Goal: Task Accomplishment & Management: Manage account settings

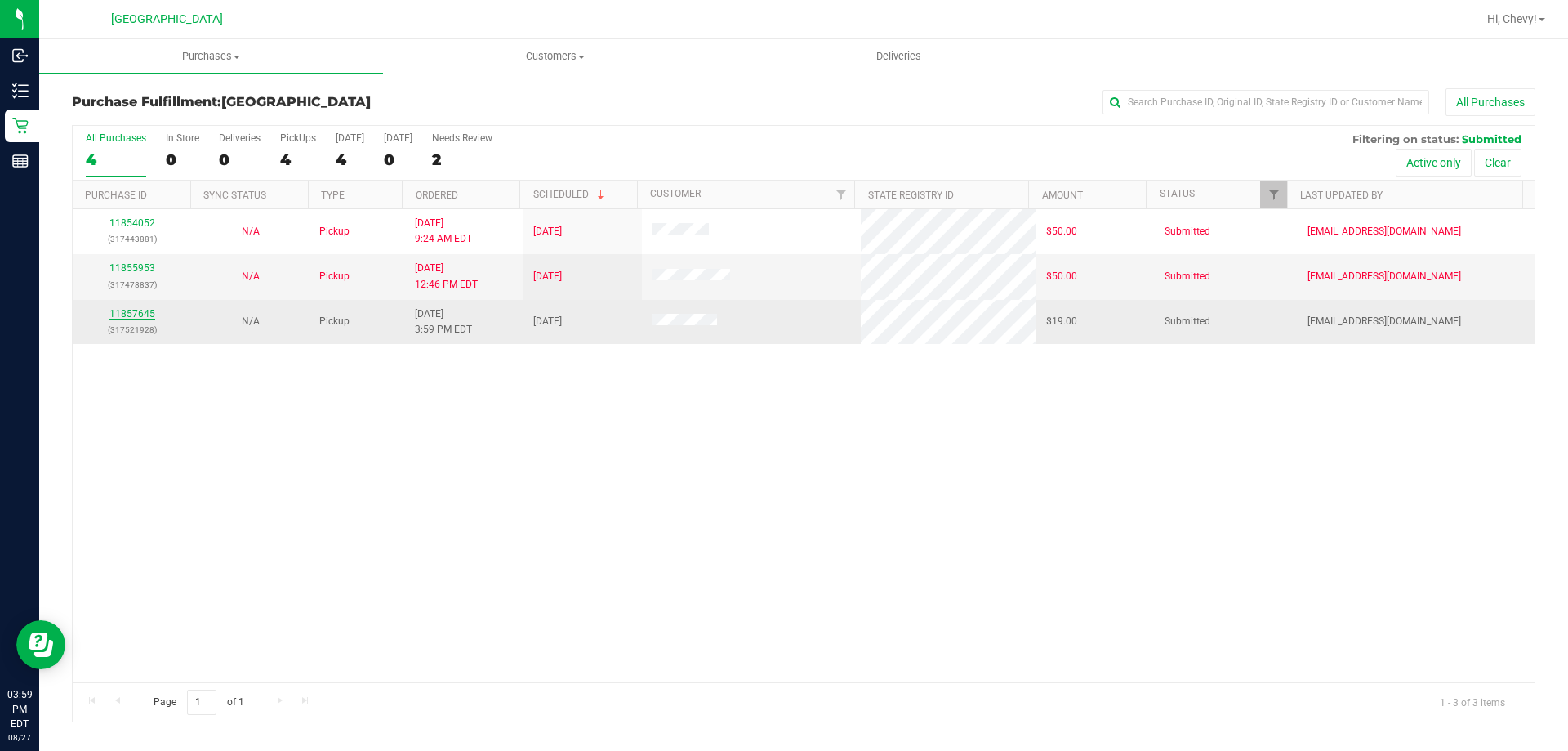
click at [134, 309] on link "11857645" at bounding box center [131, 314] width 45 height 12
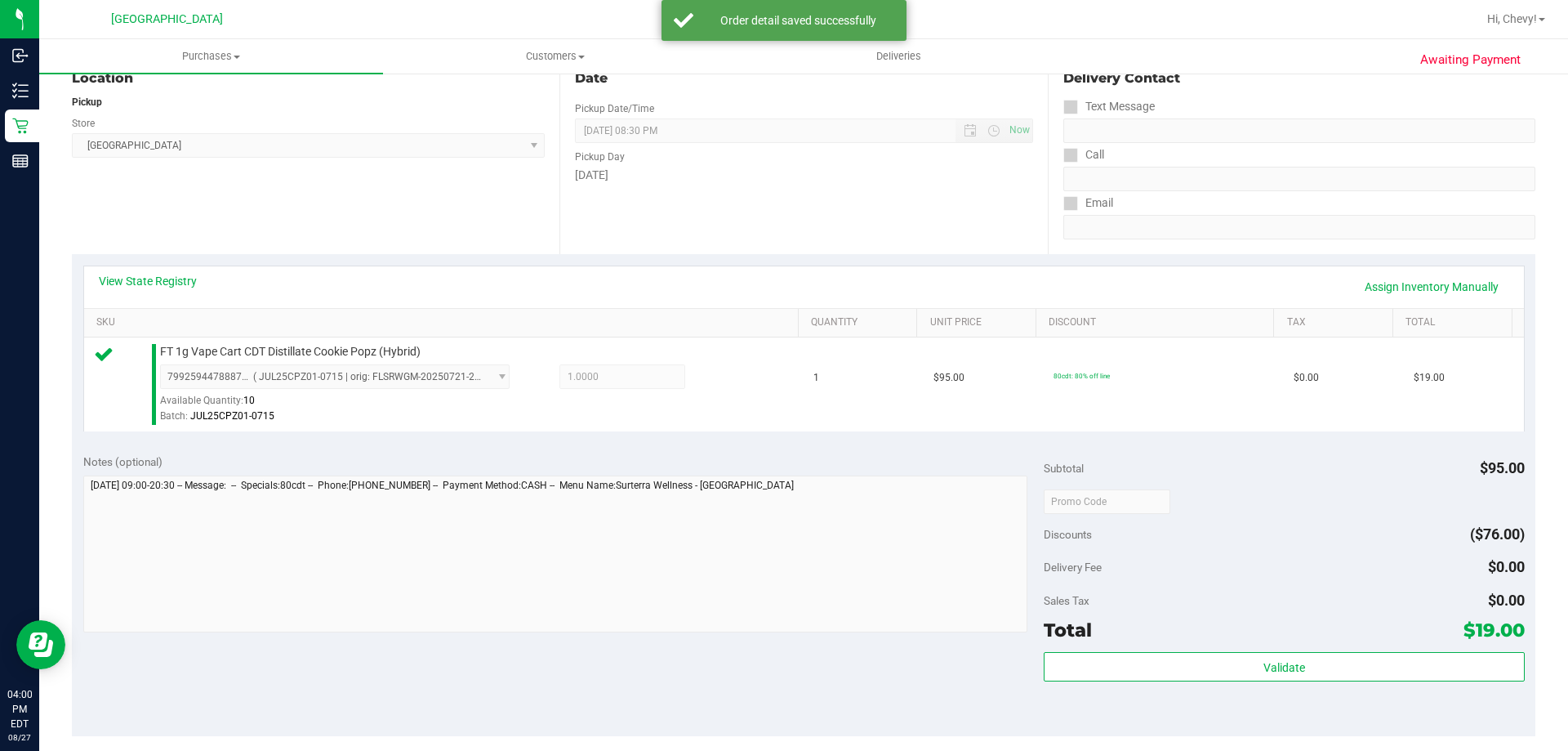
scroll to position [491, 0]
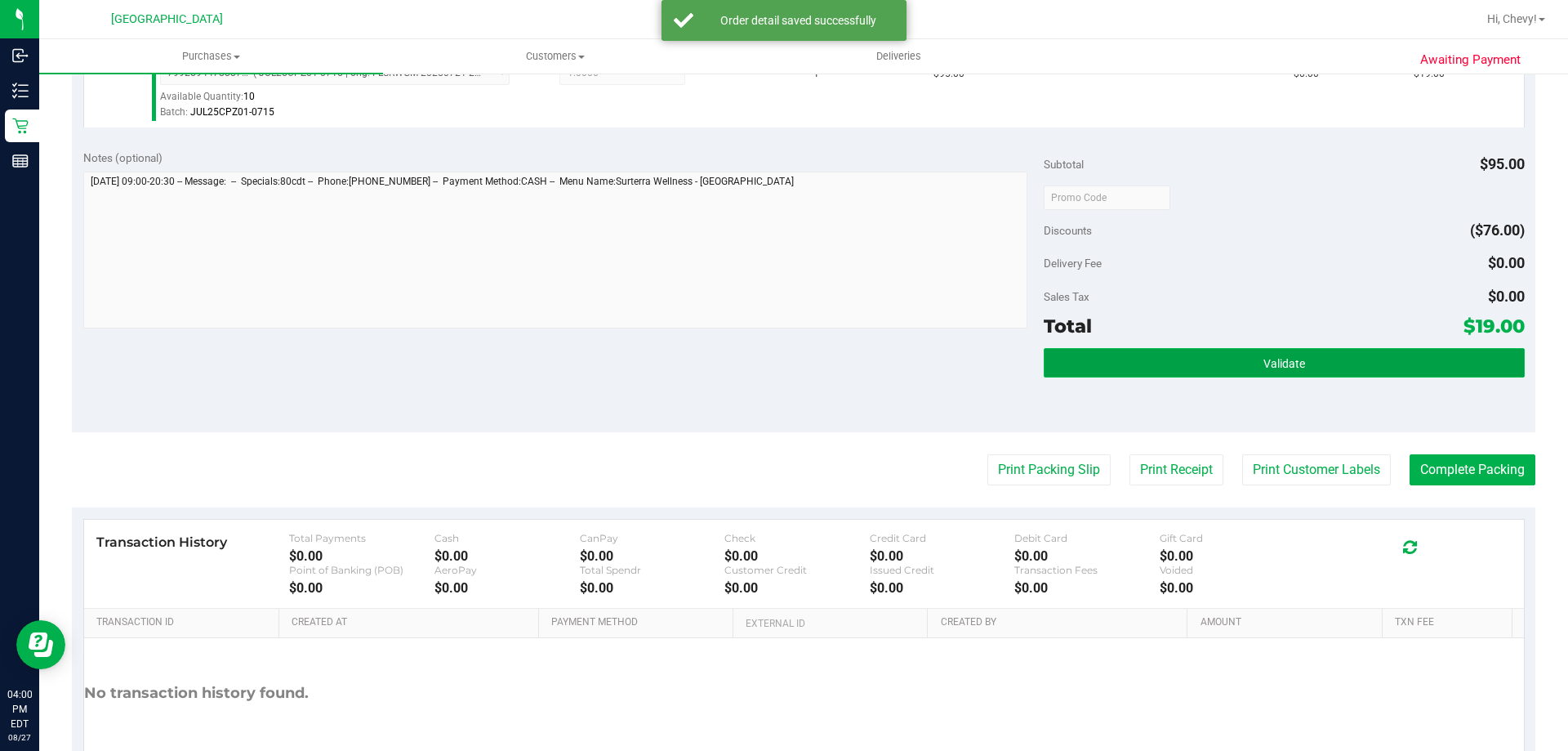
click at [1162, 367] on button "Validate" at bounding box center [1284, 363] width 481 height 29
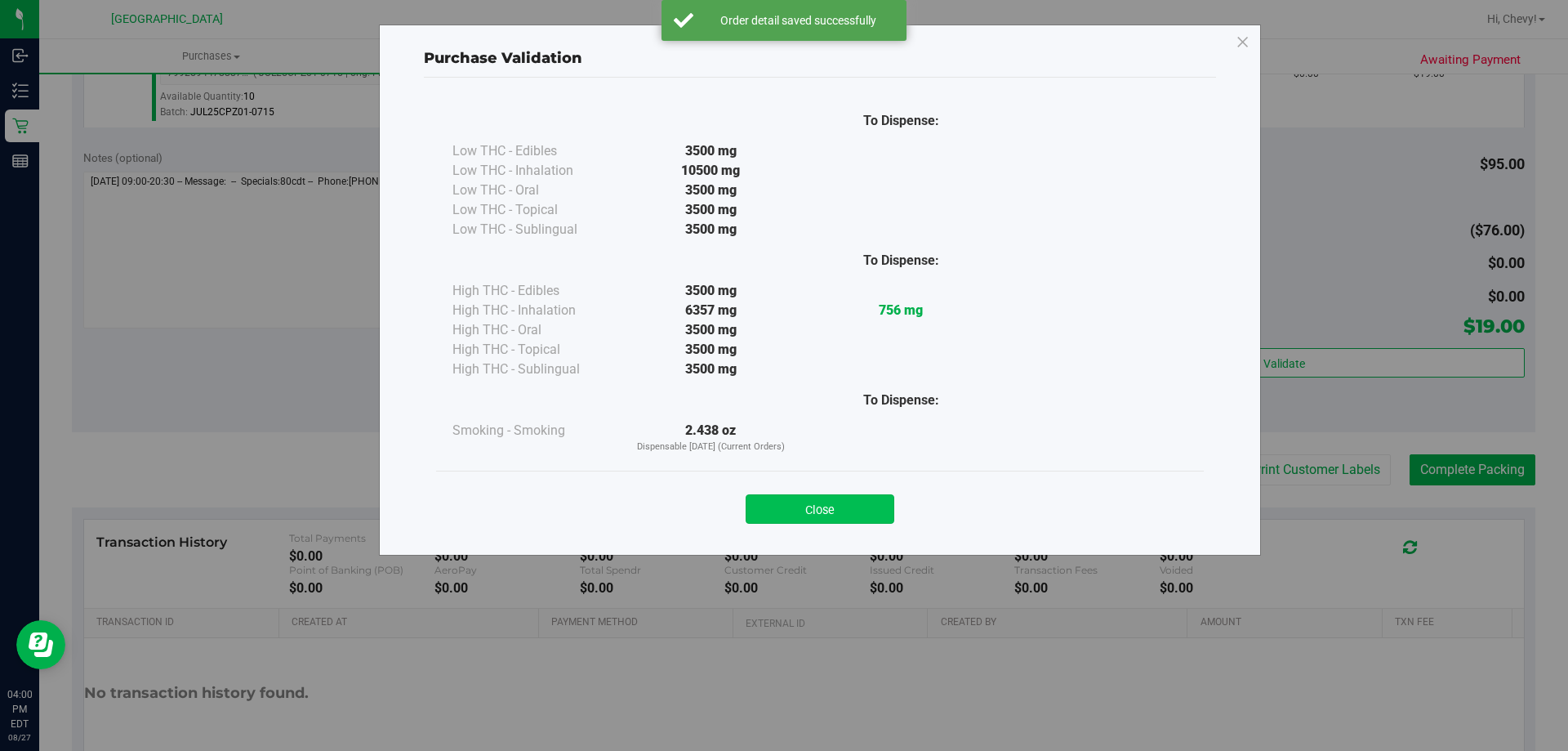
click at [837, 497] on button "Close" at bounding box center [819, 508] width 148 height 29
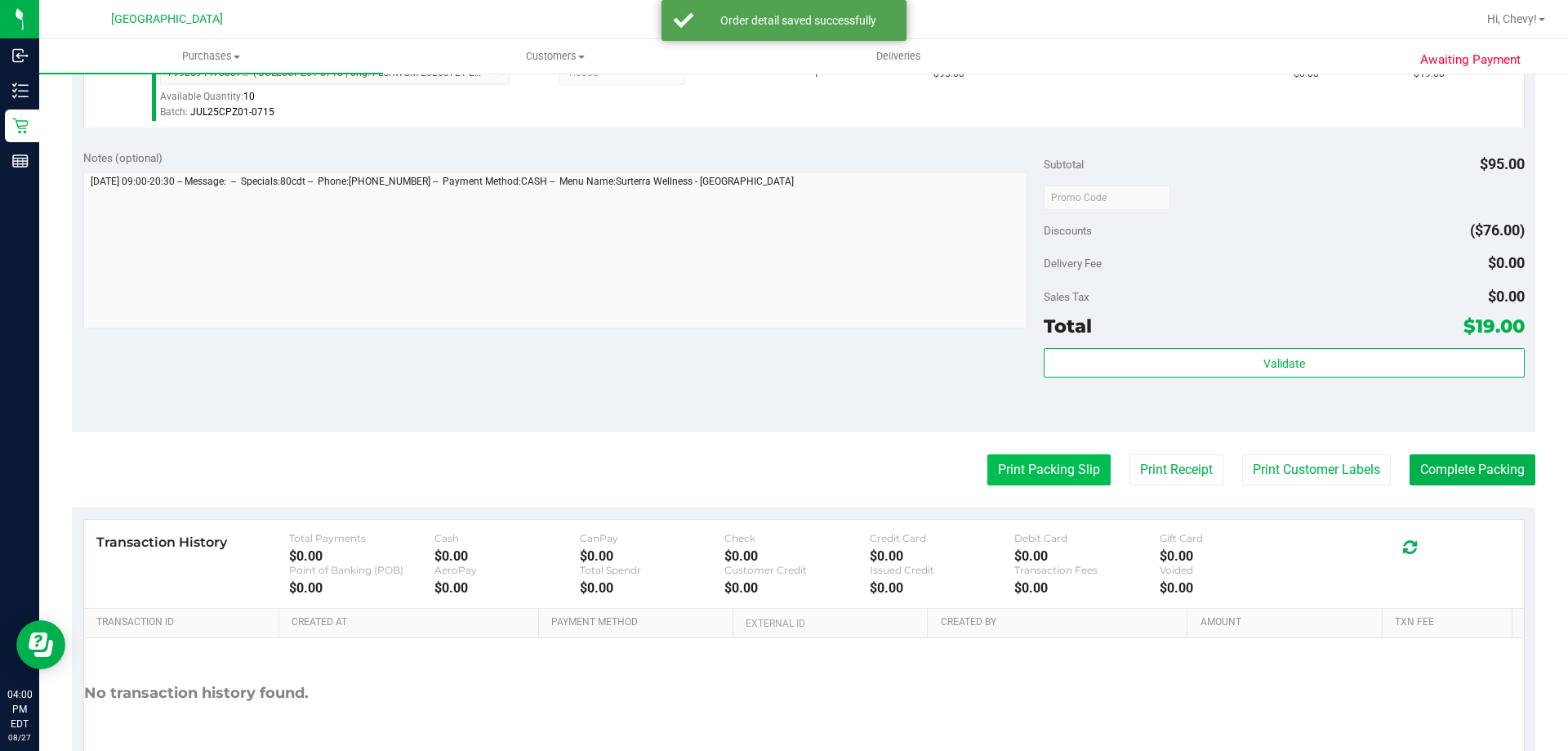
click at [1028, 480] on button "Print Packing Slip" at bounding box center [1048, 469] width 123 height 31
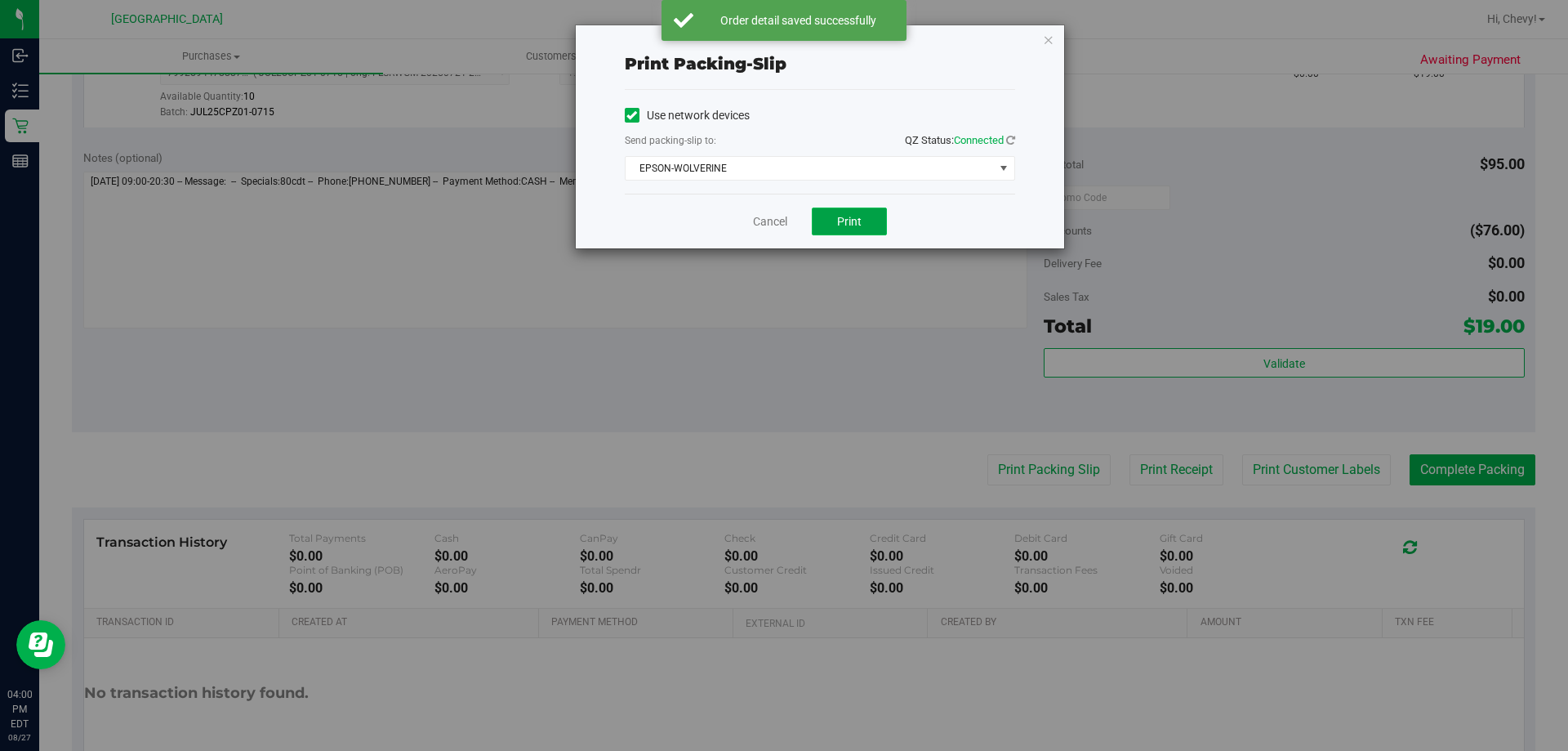
click at [837, 219] on span "Print" at bounding box center [849, 221] width 25 height 13
click at [1047, 37] on icon "button" at bounding box center [1048, 39] width 12 height 20
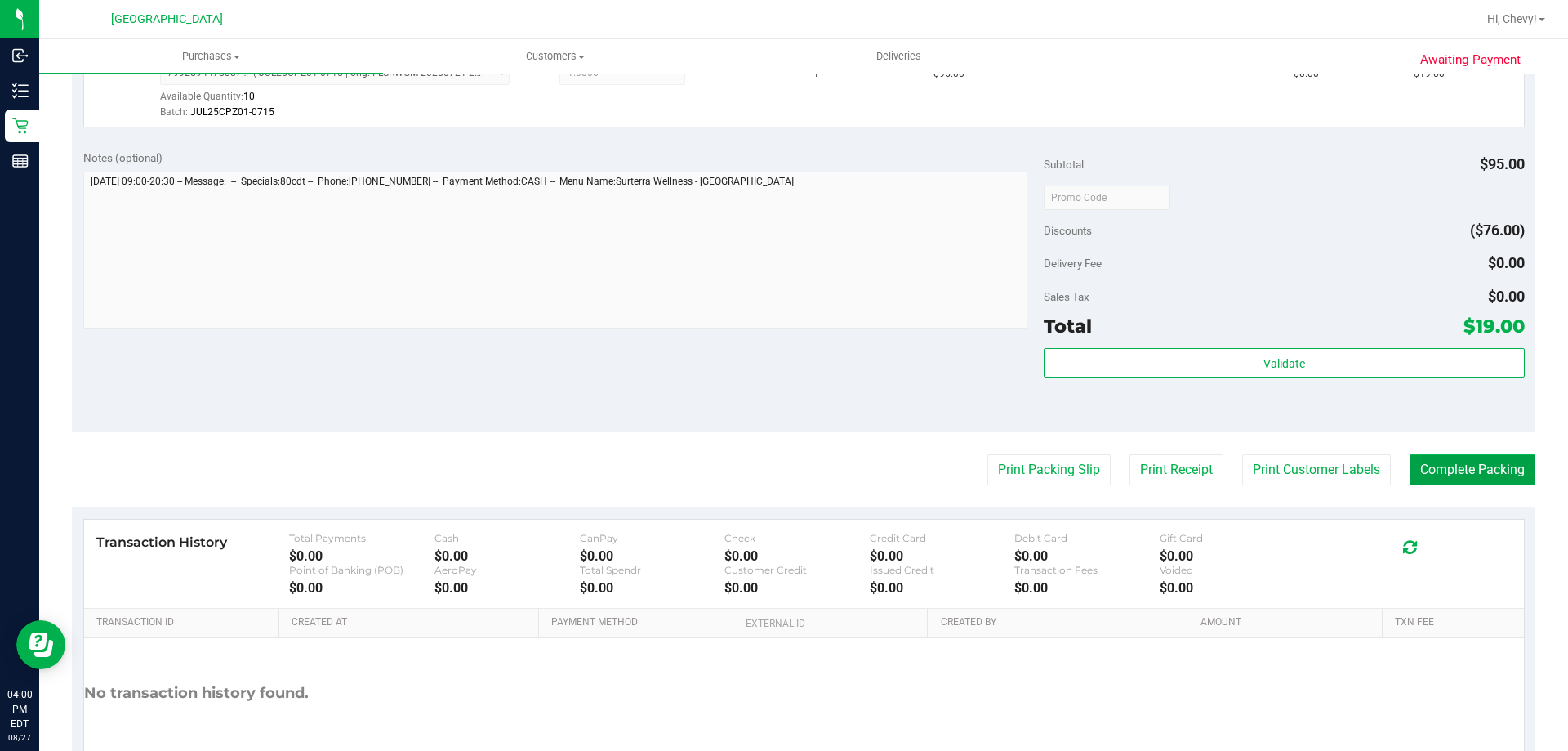
drag, startPoint x: 1457, startPoint y: 464, endPoint x: 1432, endPoint y: 465, distance: 25.0
click at [1456, 465] on button "Complete Packing" at bounding box center [1473, 469] width 126 height 31
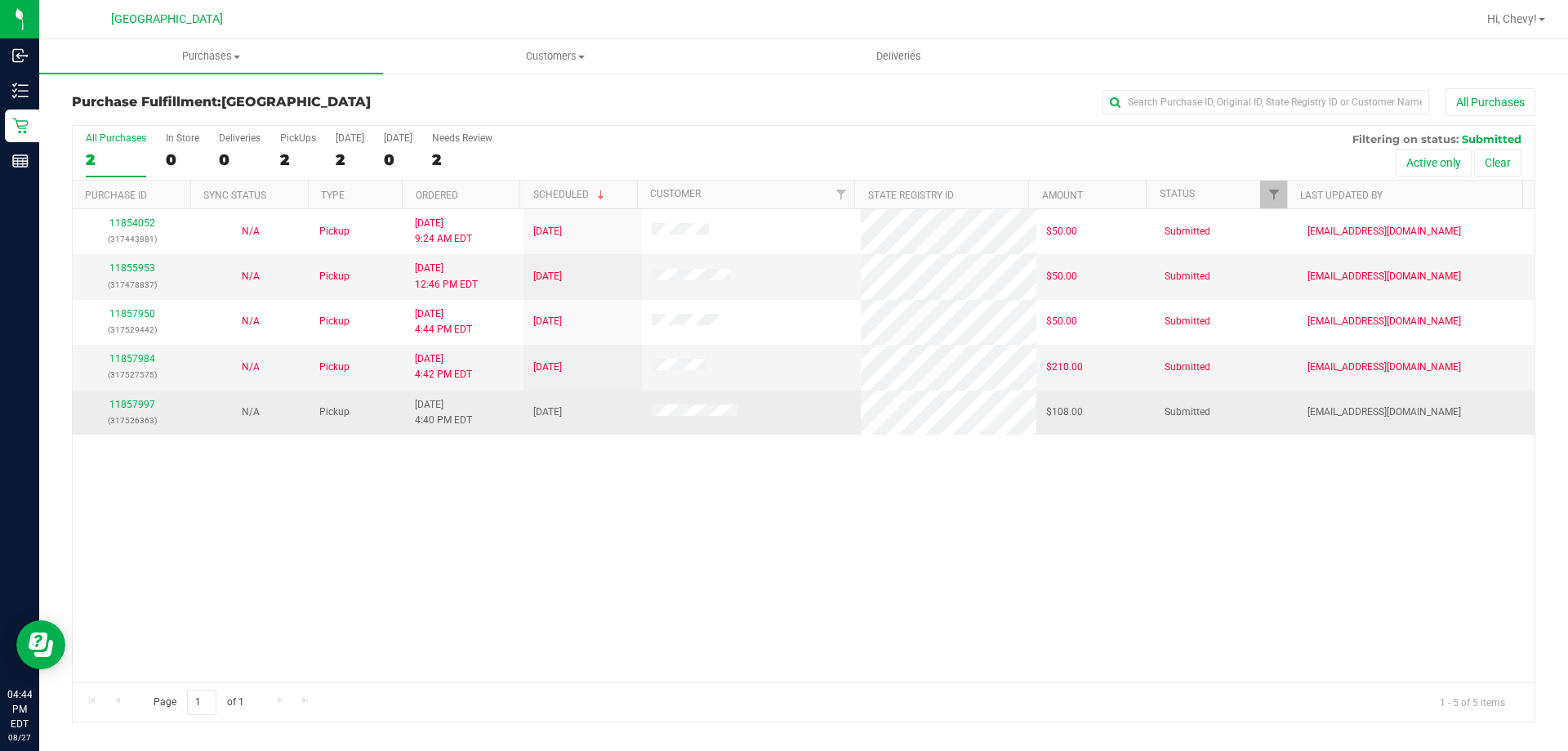
click at [142, 410] on div "11857997 (317526363)" at bounding box center [131, 412] width 99 height 31
click at [139, 409] on link "11857997" at bounding box center [131, 404] width 45 height 12
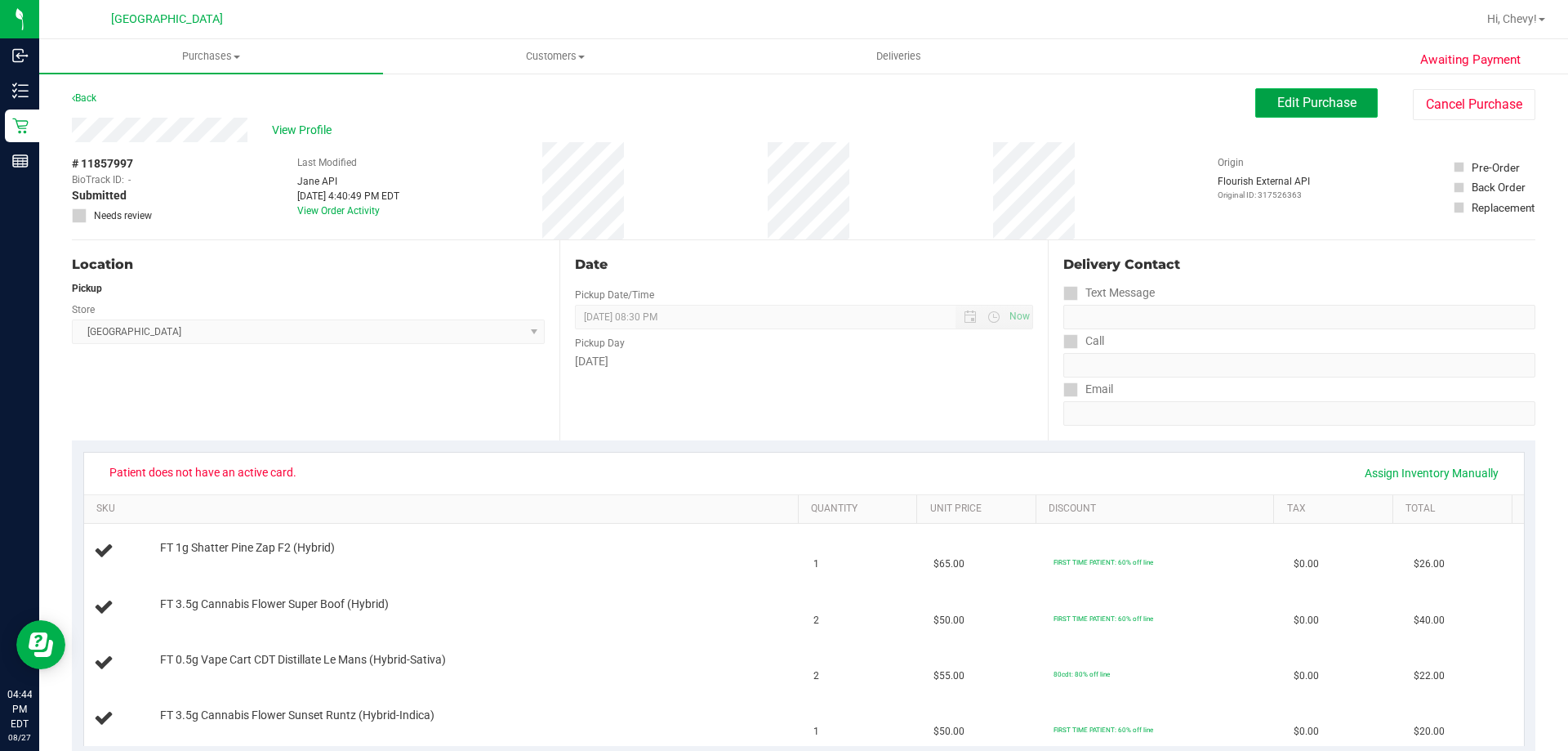
click at [1311, 107] on span "Edit Purchase" at bounding box center [1317, 102] width 79 height 15
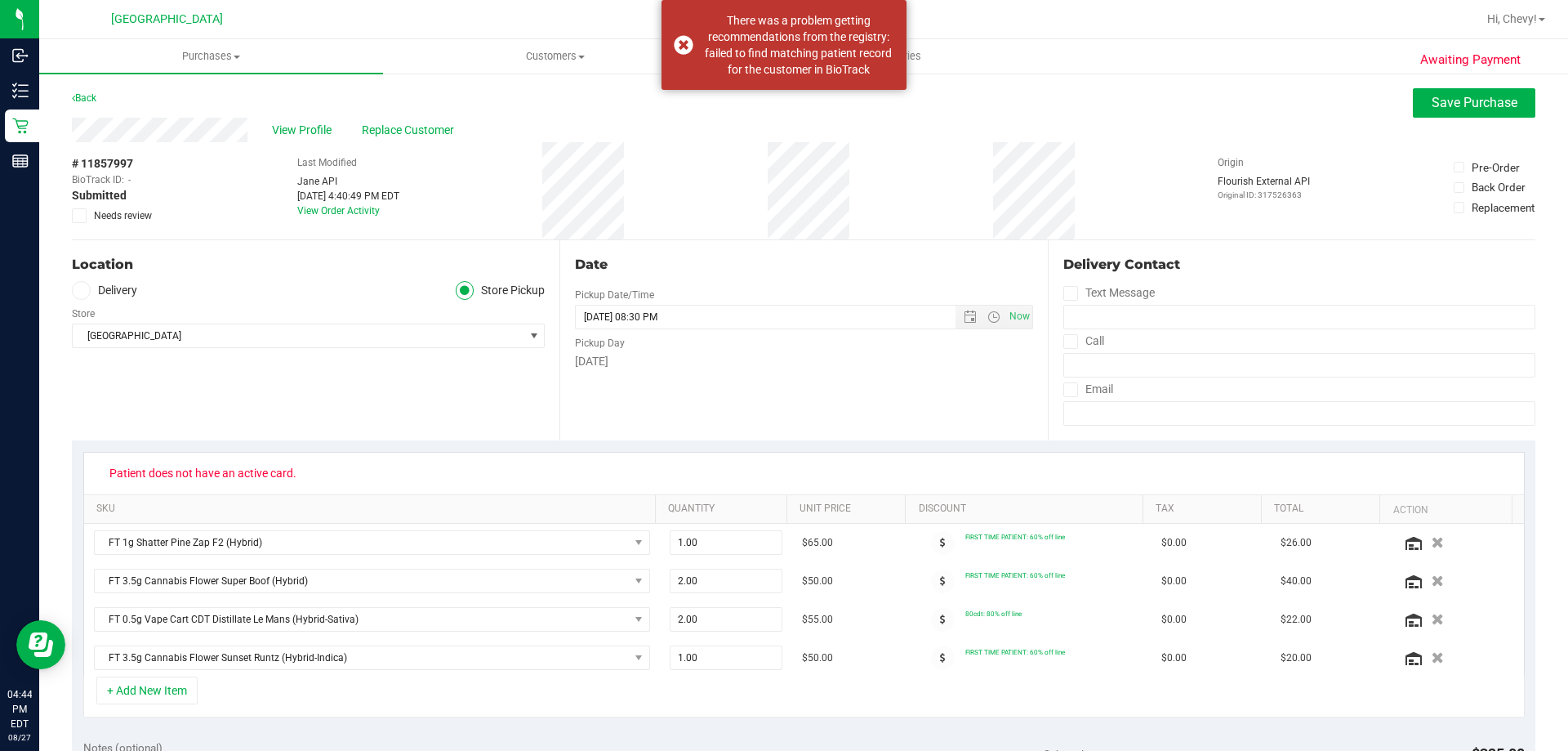
click at [80, 216] on icon at bounding box center [80, 216] width 11 height 0
click at [0, 0] on input "Needs review" at bounding box center [0, 0] width 0 height 0
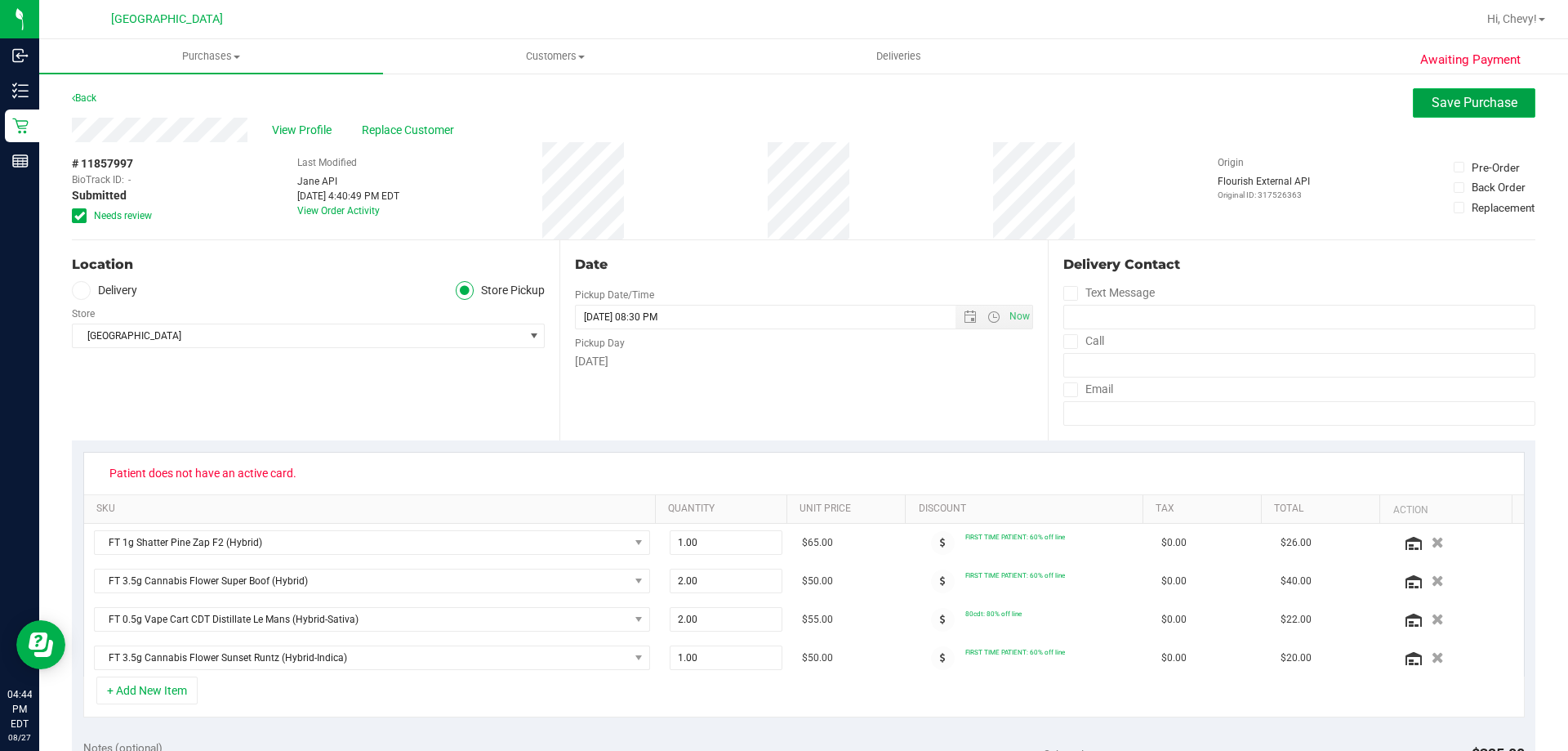
click at [1469, 108] on span "Save Purchase" at bounding box center [1475, 102] width 86 height 15
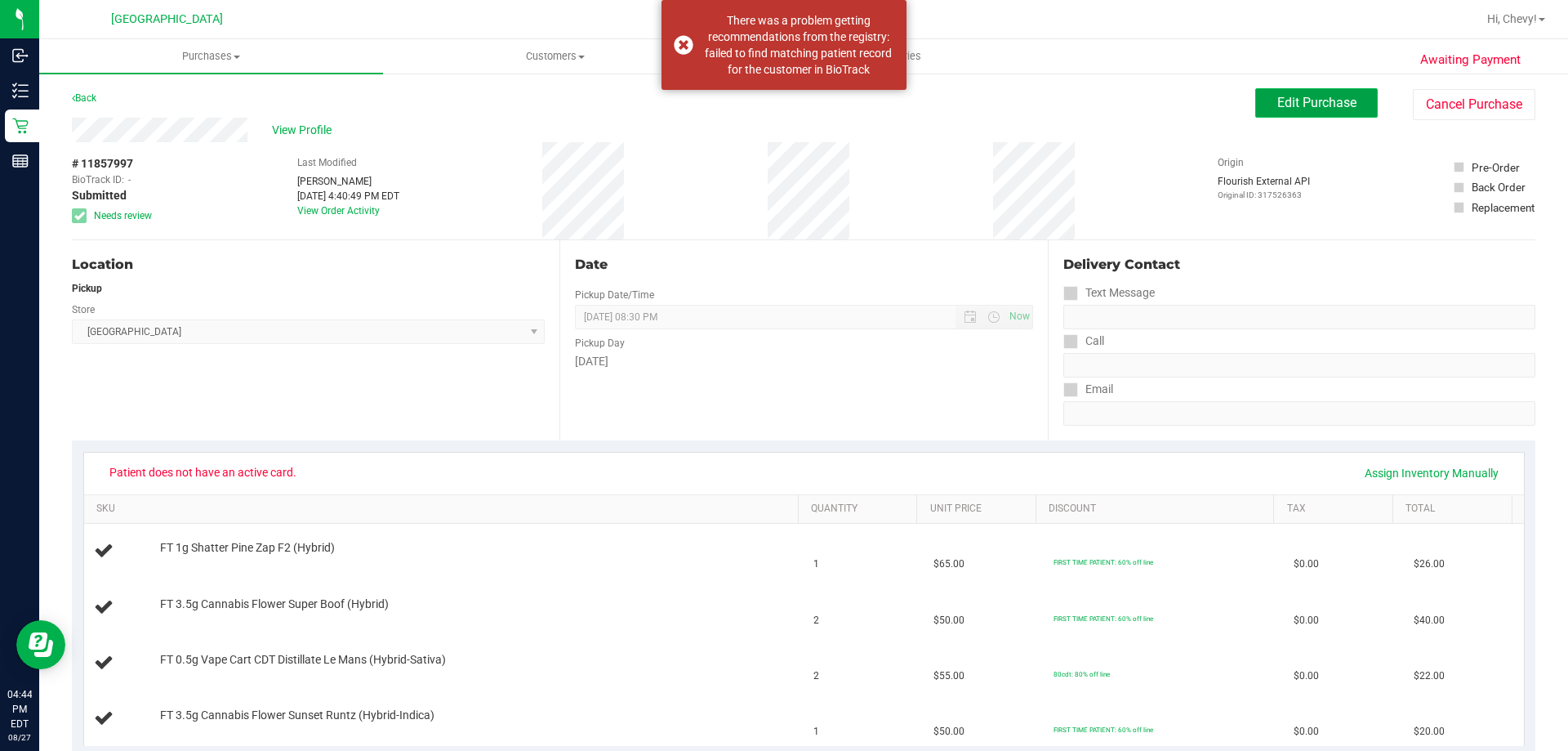
click at [1316, 100] on span "Edit Purchase" at bounding box center [1317, 102] width 79 height 15
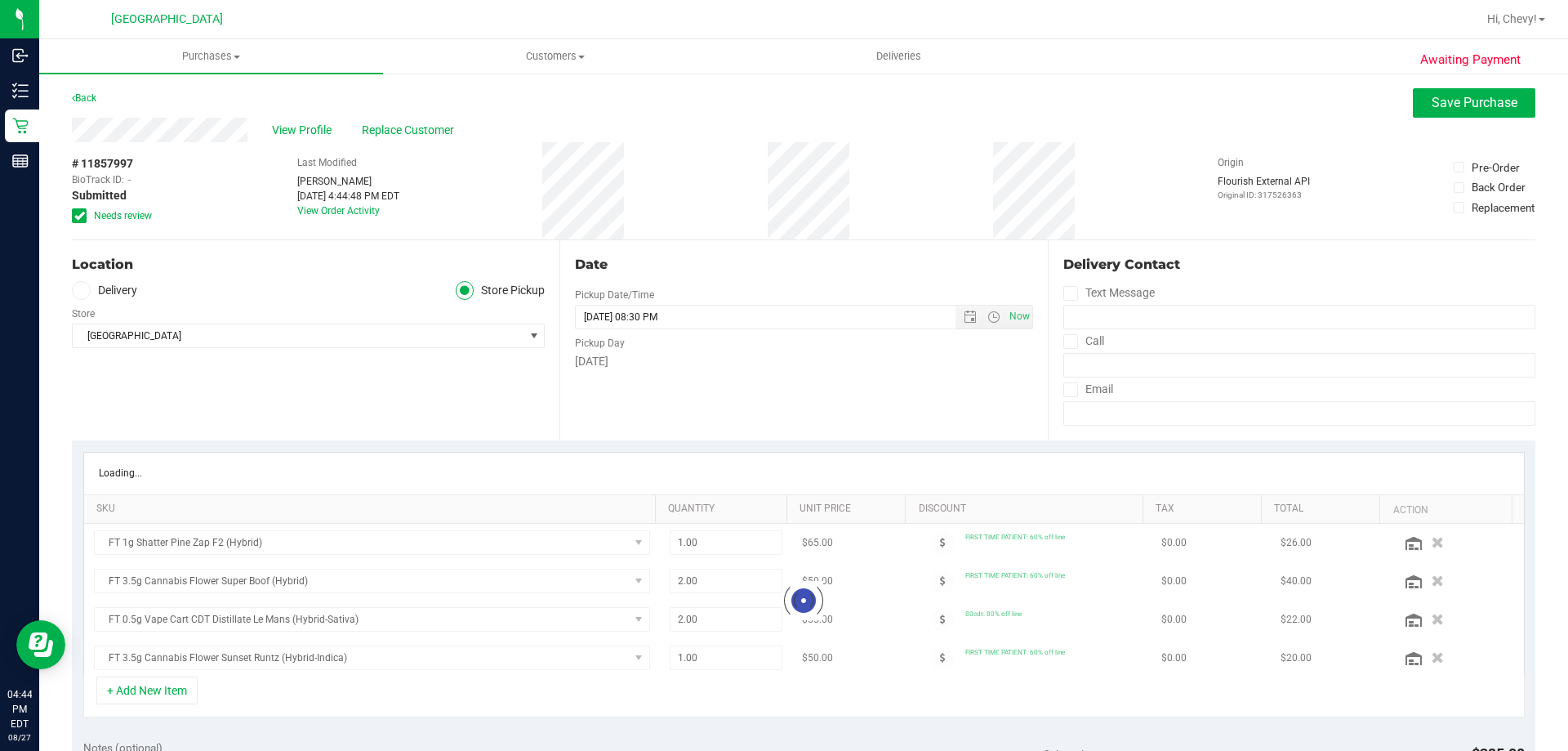
scroll to position [491, 0]
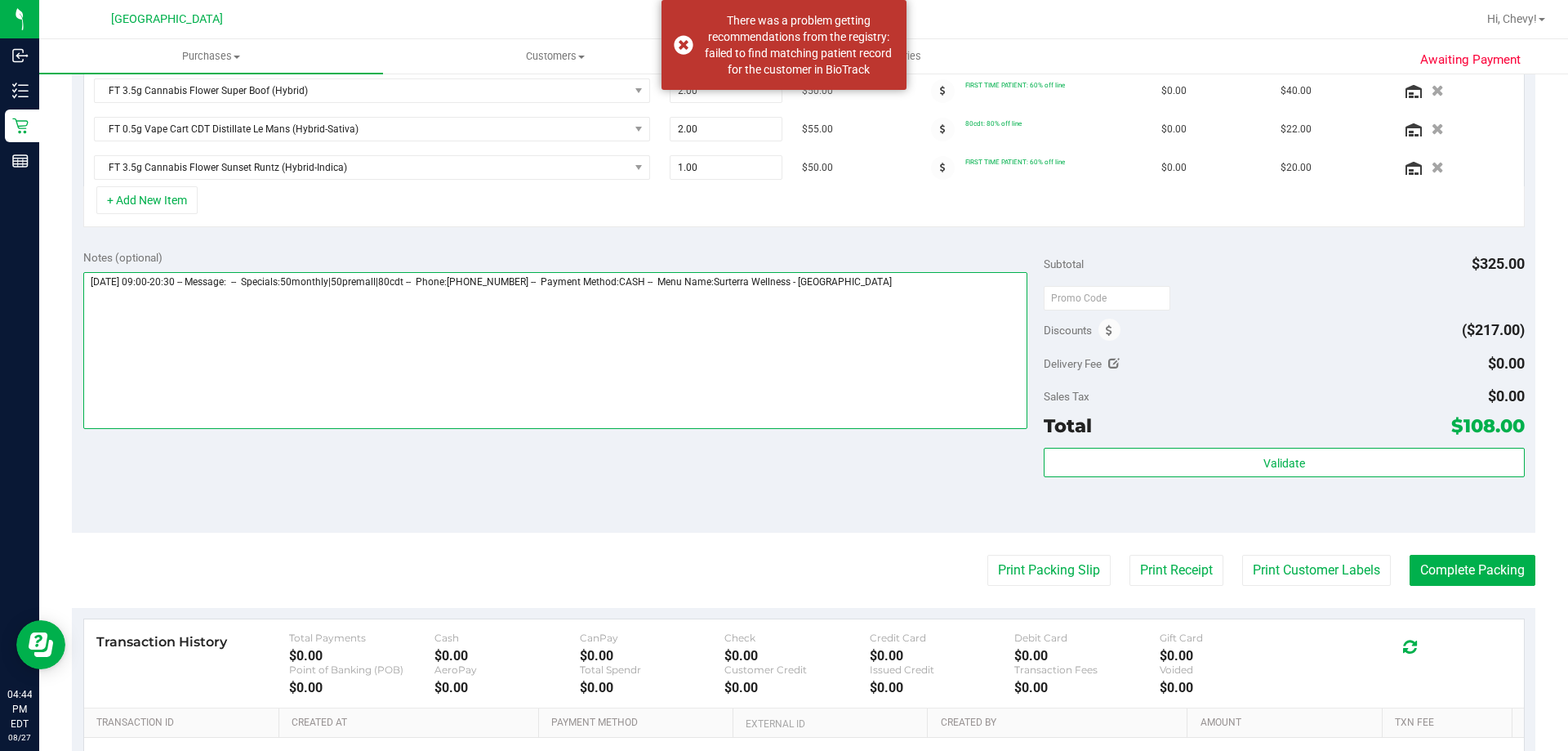
click at [197, 359] on textarea at bounding box center [556, 350] width 945 height 157
click at [980, 338] on textarea at bounding box center [556, 350] width 945 height 157
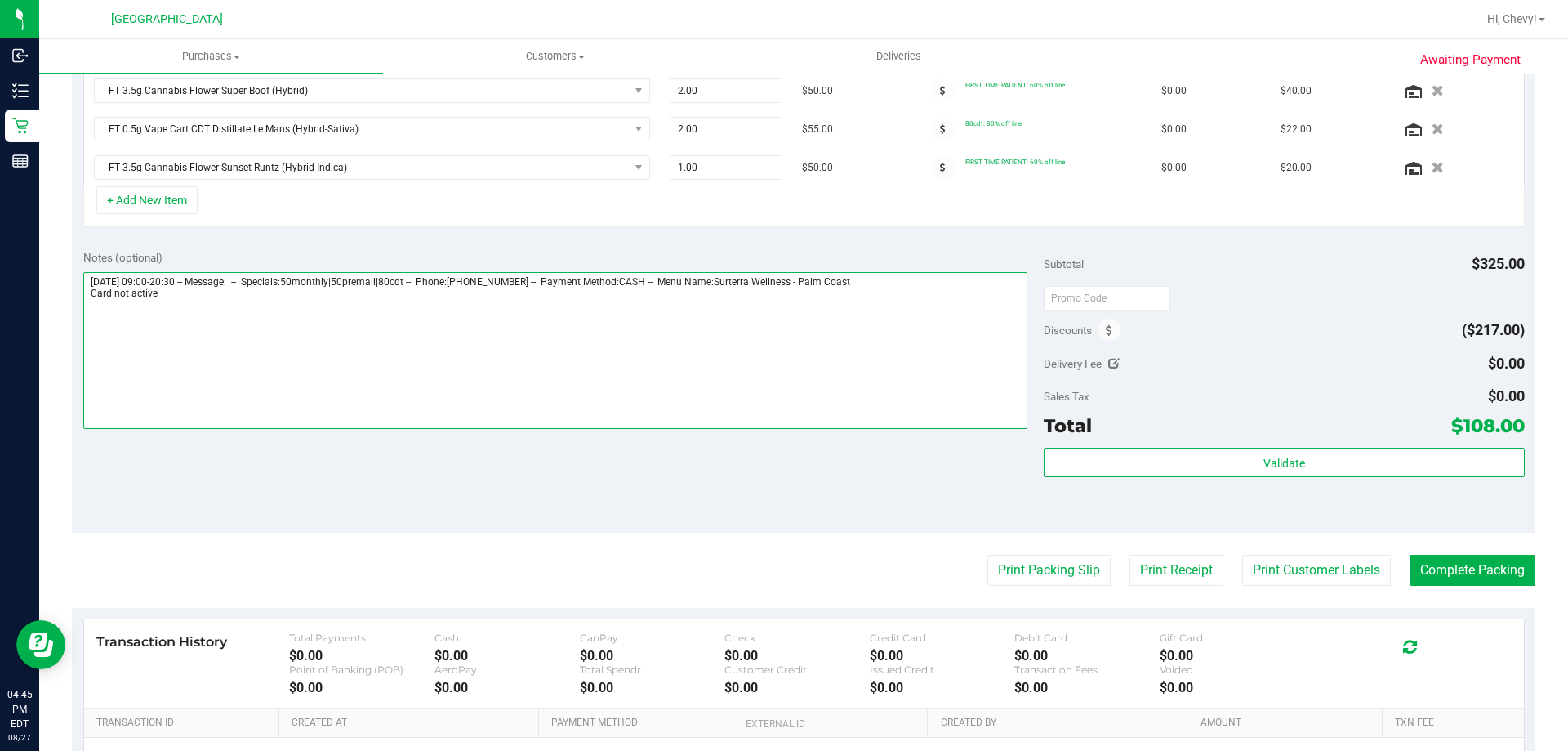
click at [86, 303] on textarea at bounding box center [556, 350] width 945 height 157
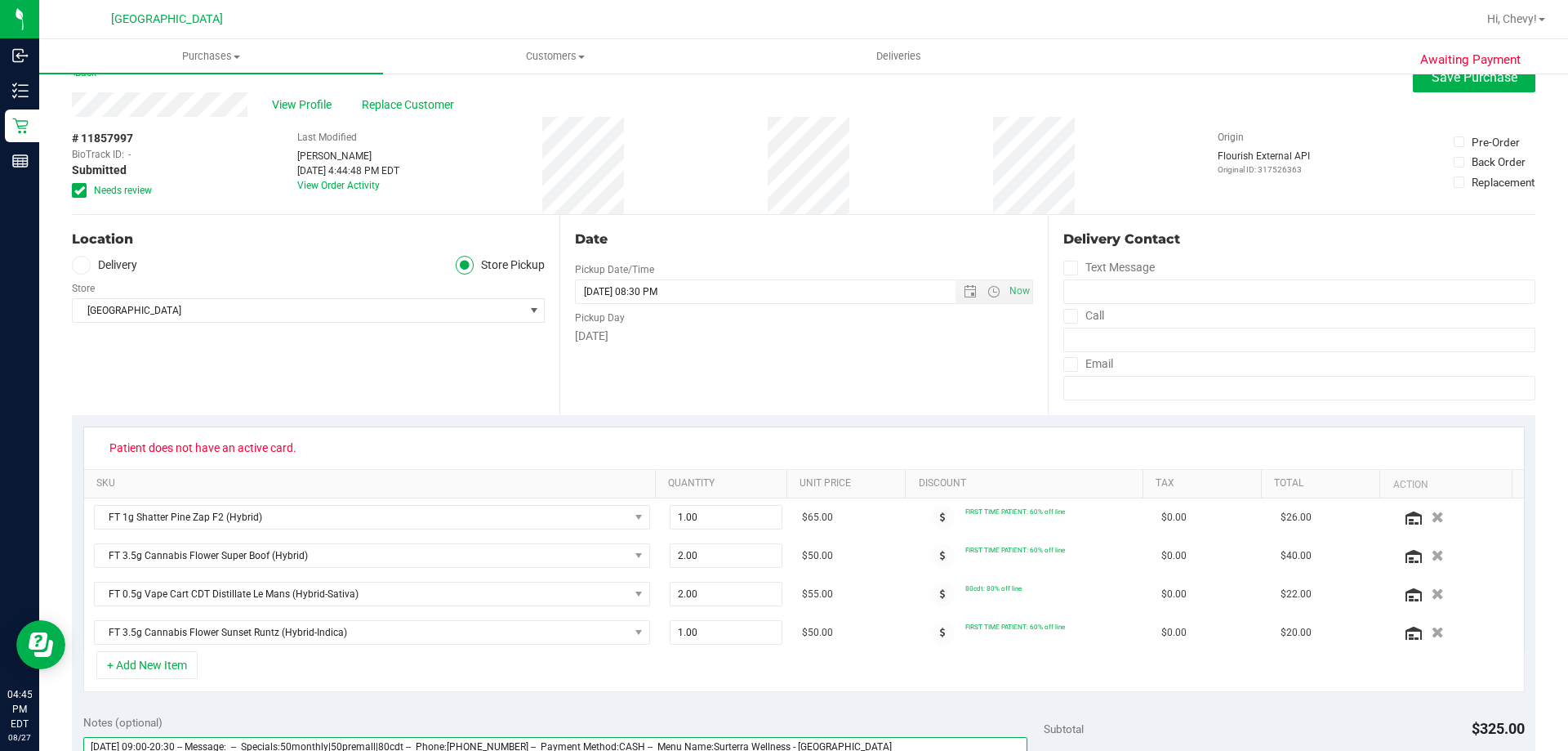
scroll to position [0, 0]
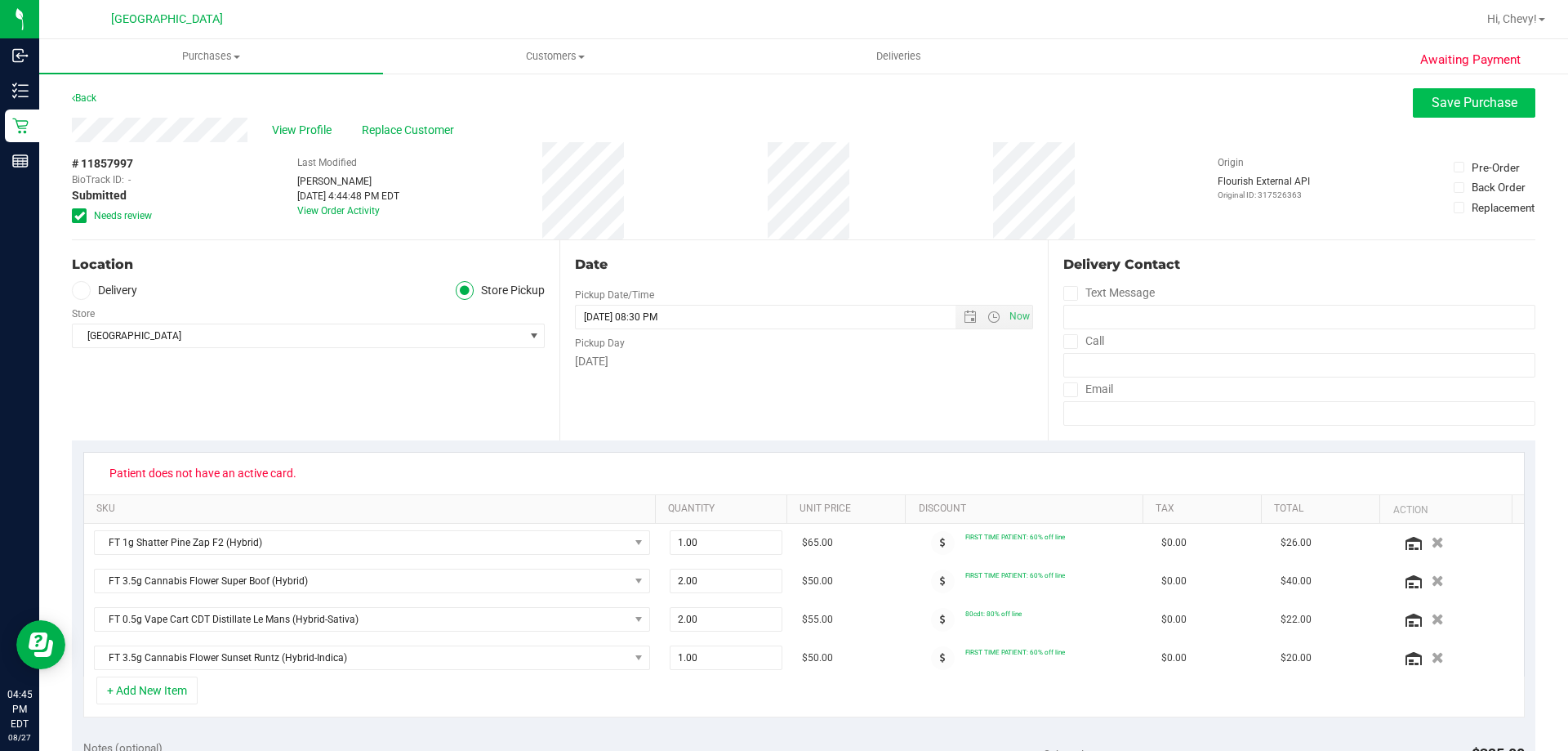
type textarea "[DATE] 09:00-20:30 -- Message: -- Specials:50monthly|50premall|80cdt -- Phone:[…"
click at [1437, 107] on span "Save Purchase" at bounding box center [1475, 102] width 86 height 15
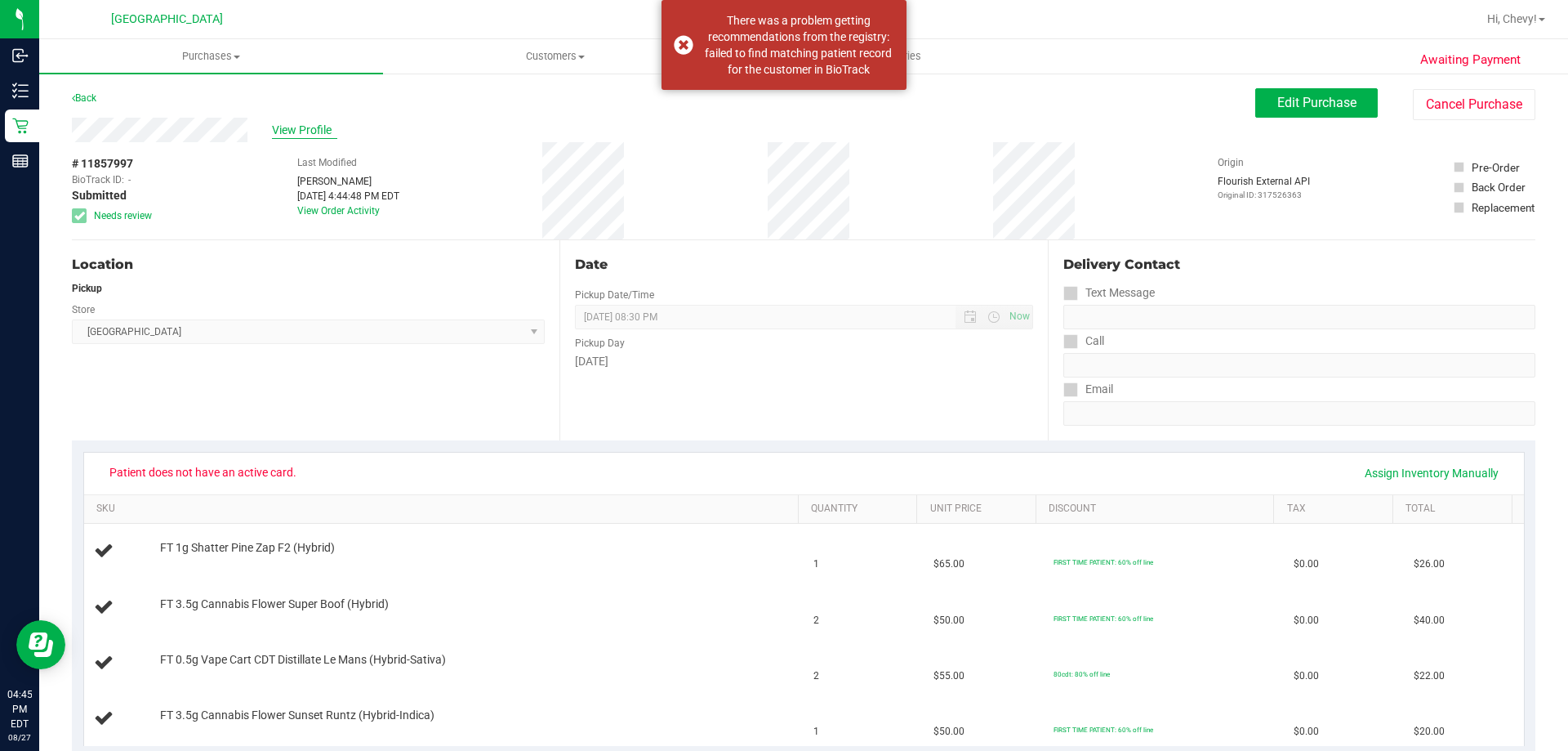
click at [327, 132] on span "View Profile" at bounding box center [305, 130] width 66 height 17
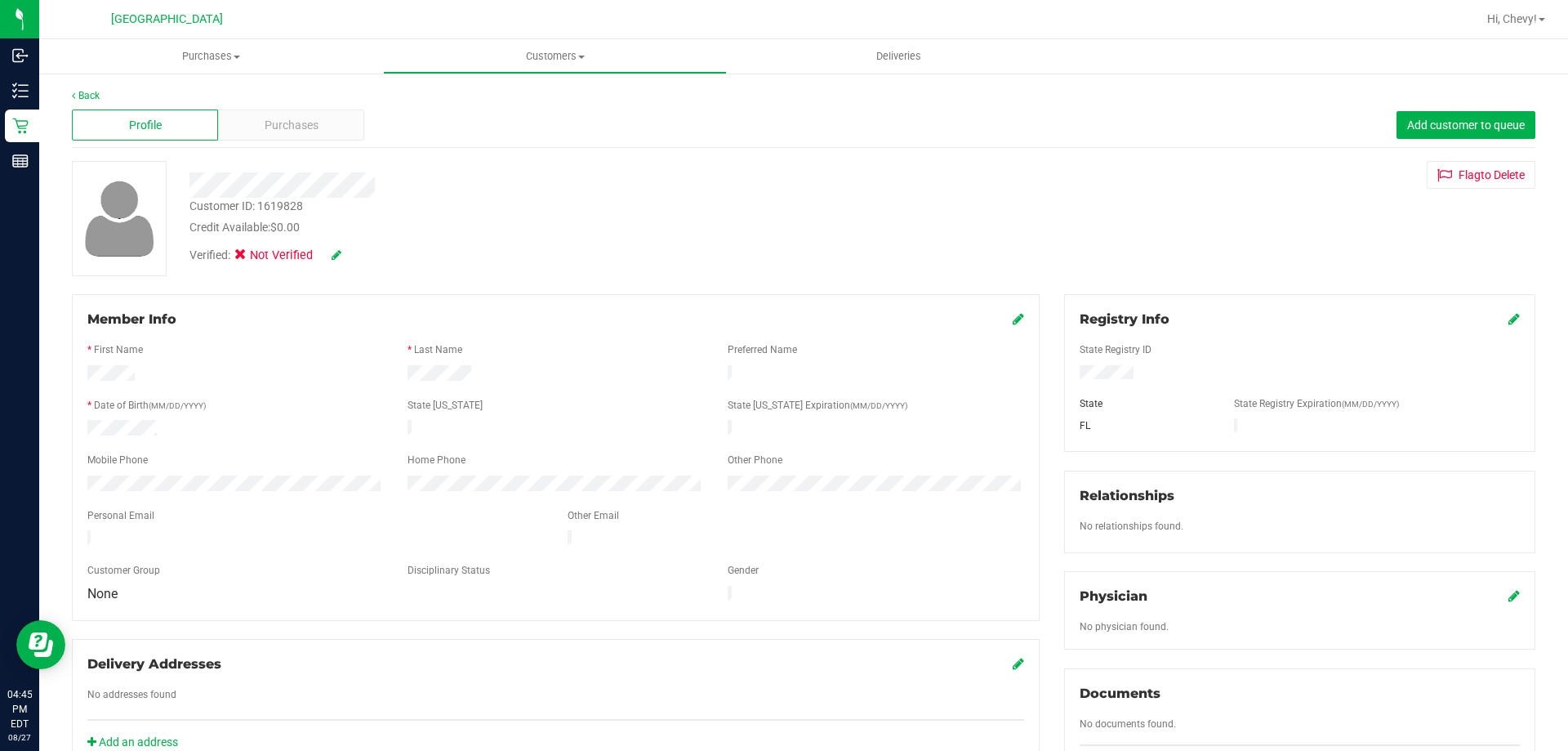
click at [294, 203] on div "Customer ID: 1619828" at bounding box center [246, 205] width 114 height 17
copy div "1619828"
click at [496, 228] on div "Credit Available: $0.00" at bounding box center [549, 227] width 720 height 17
click at [1526, 24] on span "Hi, Chevy!" at bounding box center [1512, 19] width 50 height 13
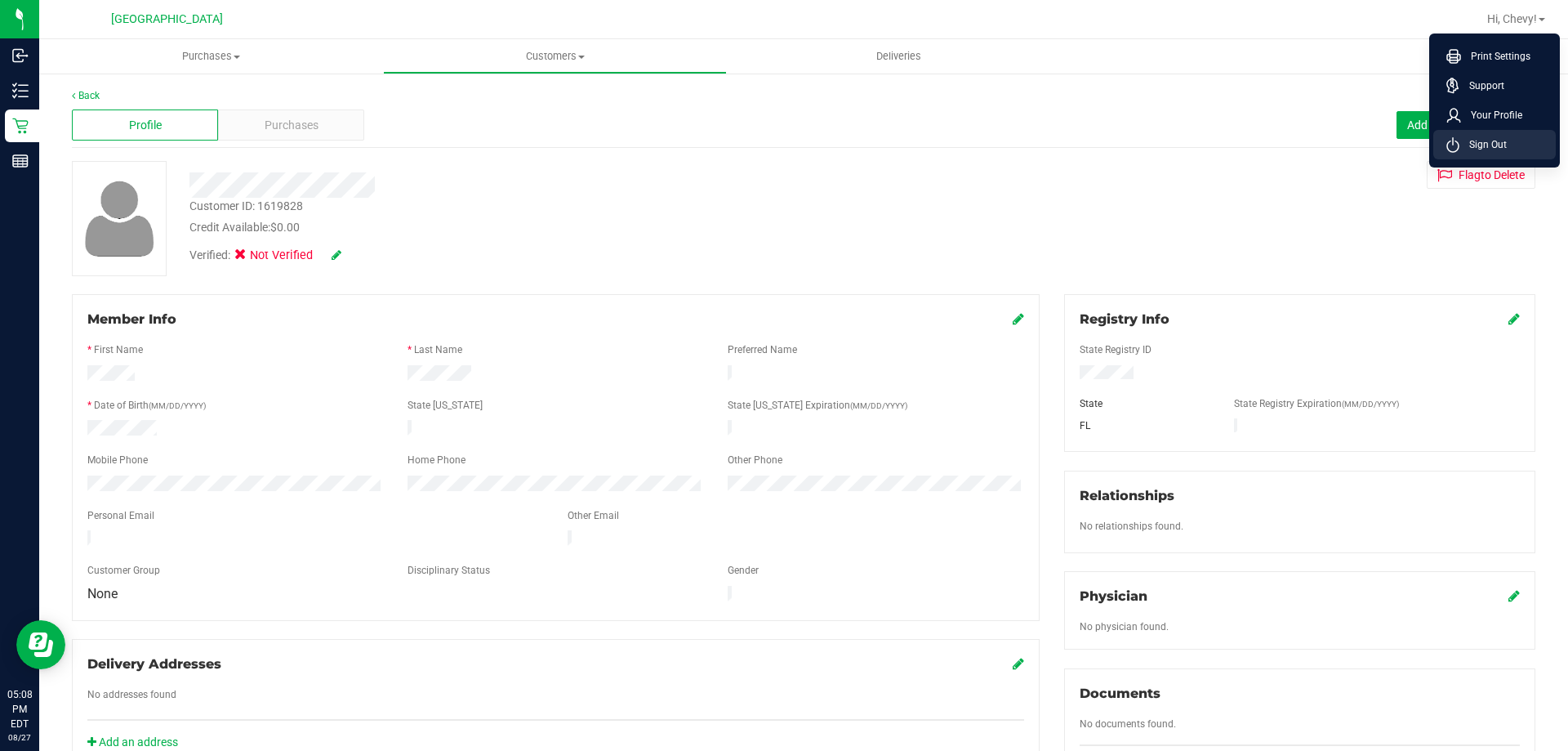
click at [1500, 137] on span "Sign Out" at bounding box center [1483, 145] width 47 height 16
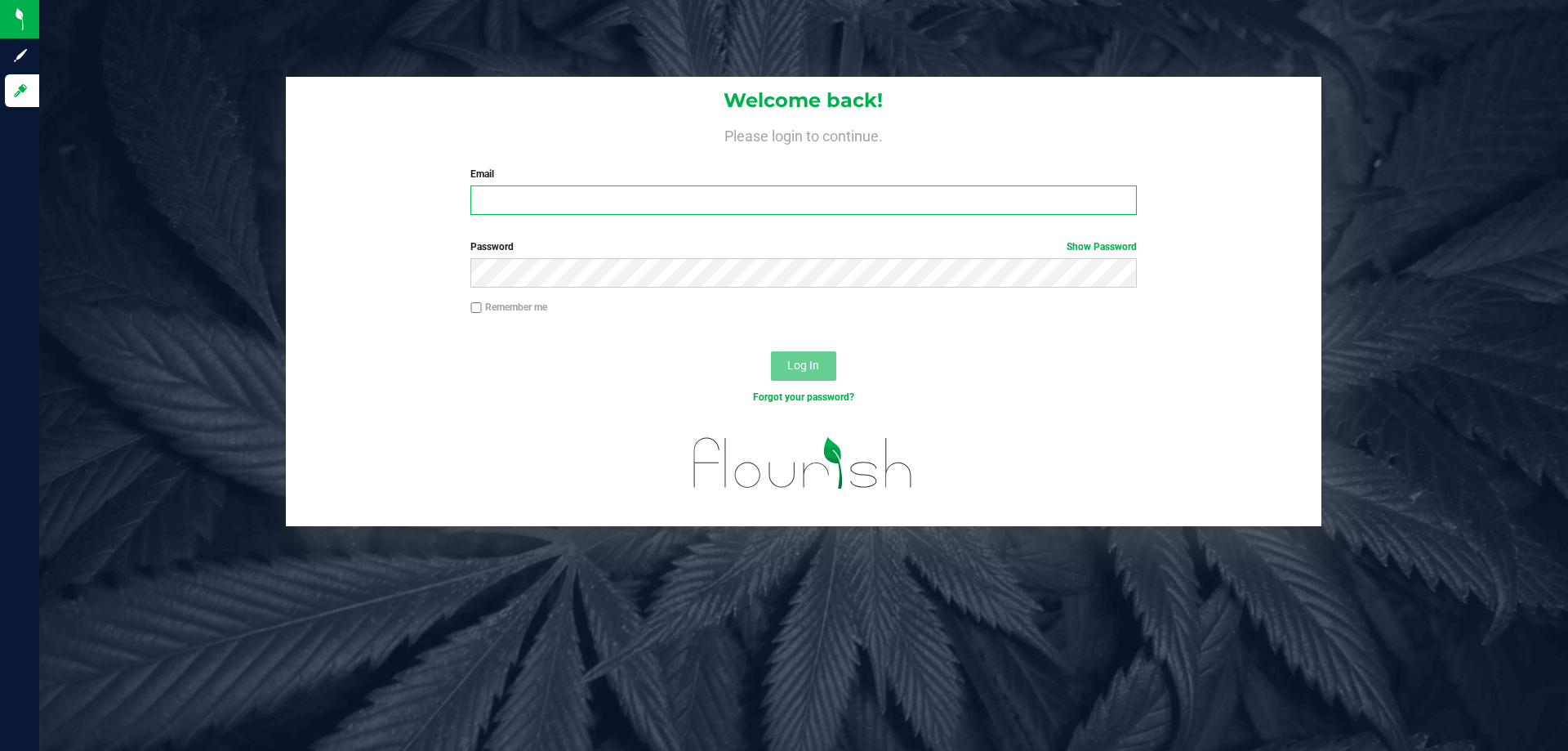
click at [824, 196] on input "Email" at bounding box center [803, 200] width 665 height 29
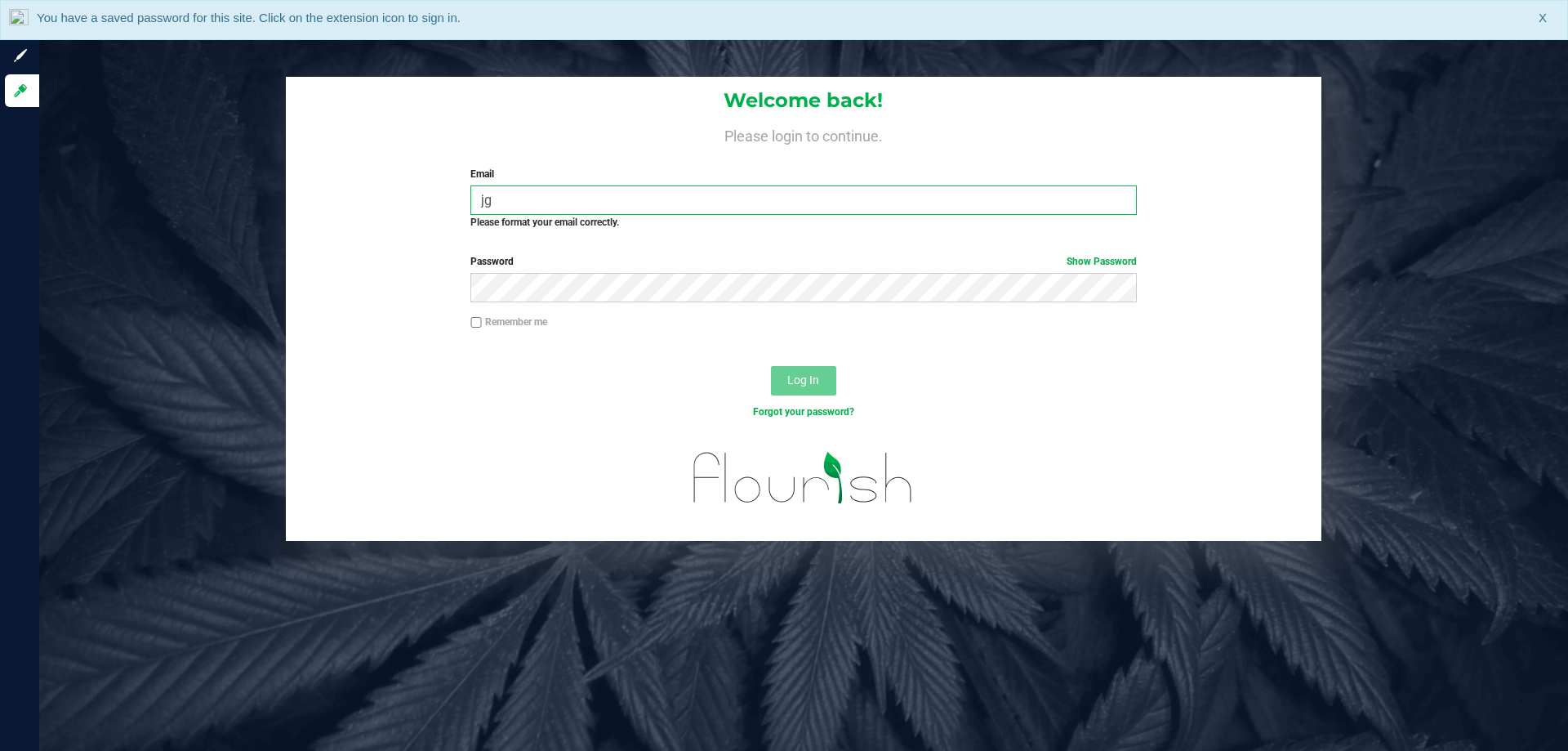
type input "j"
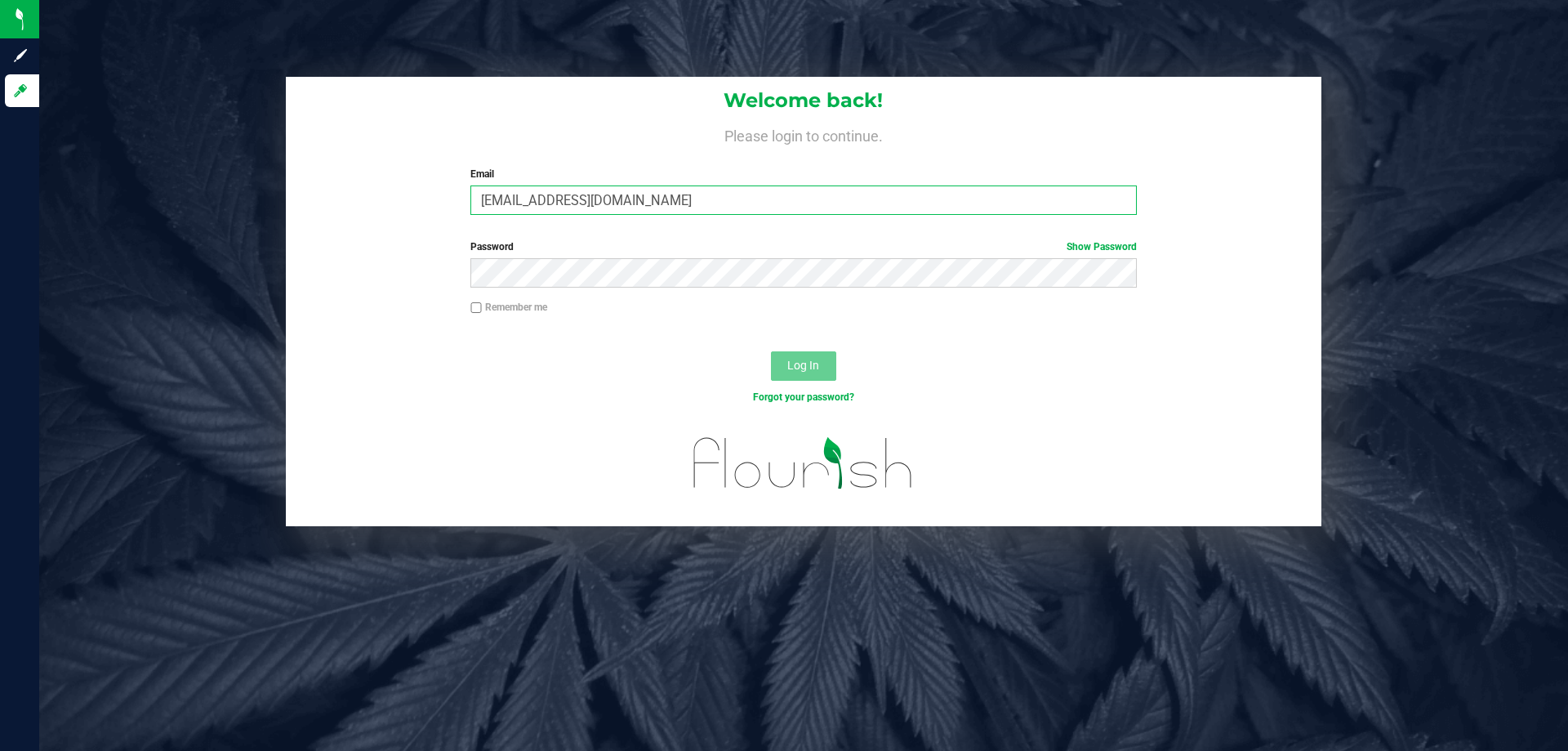
type input "[EMAIL_ADDRESS][DOMAIN_NAME]"
click at [771, 351] on button "Log In" at bounding box center [804, 365] width 66 height 29
click at [535, 287] on div "Password Show Password" at bounding box center [804, 269] width 1036 height 60
drag, startPoint x: 554, startPoint y: 293, endPoint x: 314, endPoint y: 204, distance: 256.0
click at [390, 227] on form "Welcome back! Please login to continue. Email [EMAIL_ADDRESS][DOMAIN_NAME] Requ…" at bounding box center [804, 301] width 1011 height 450
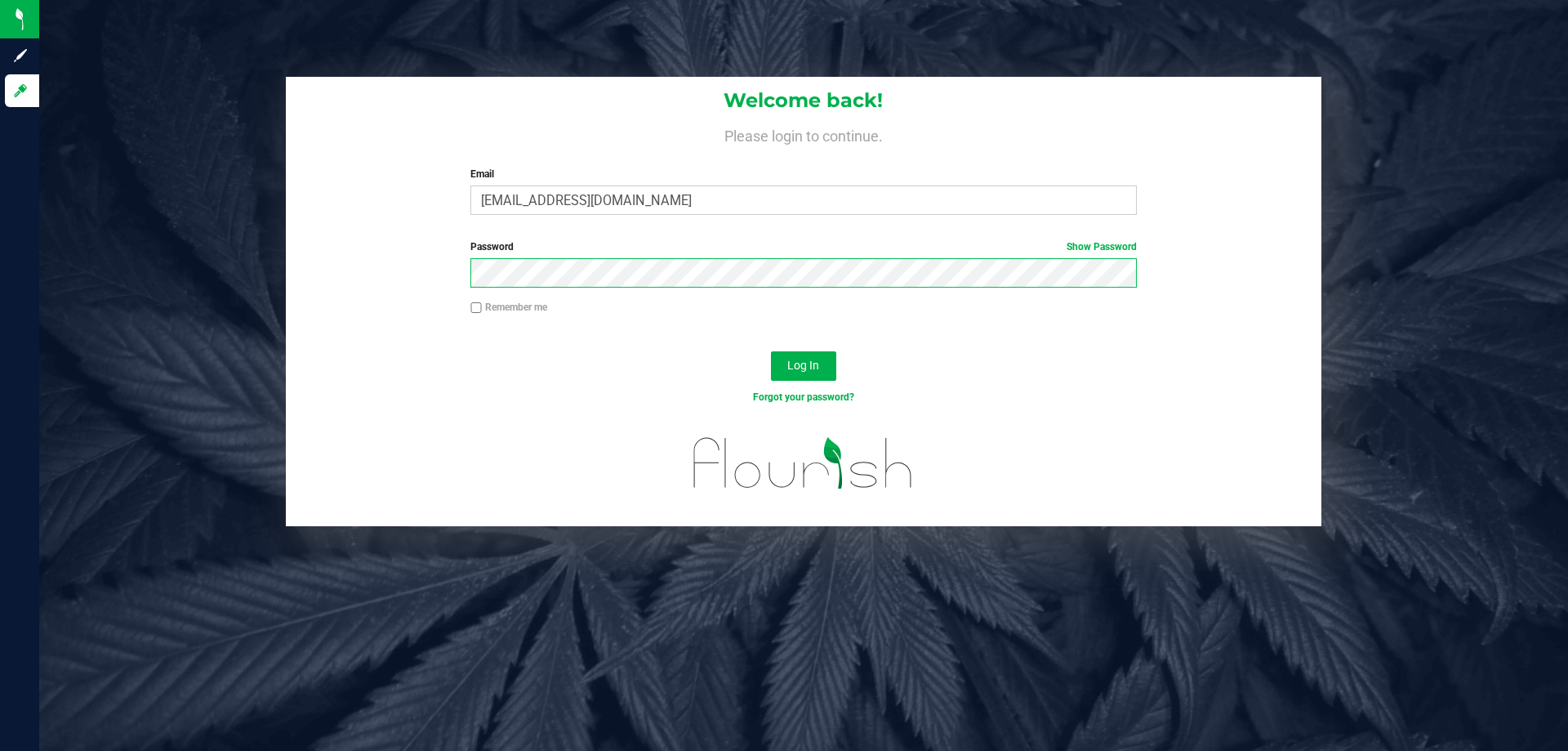
click at [771, 351] on button "Log In" at bounding box center [804, 365] width 66 height 29
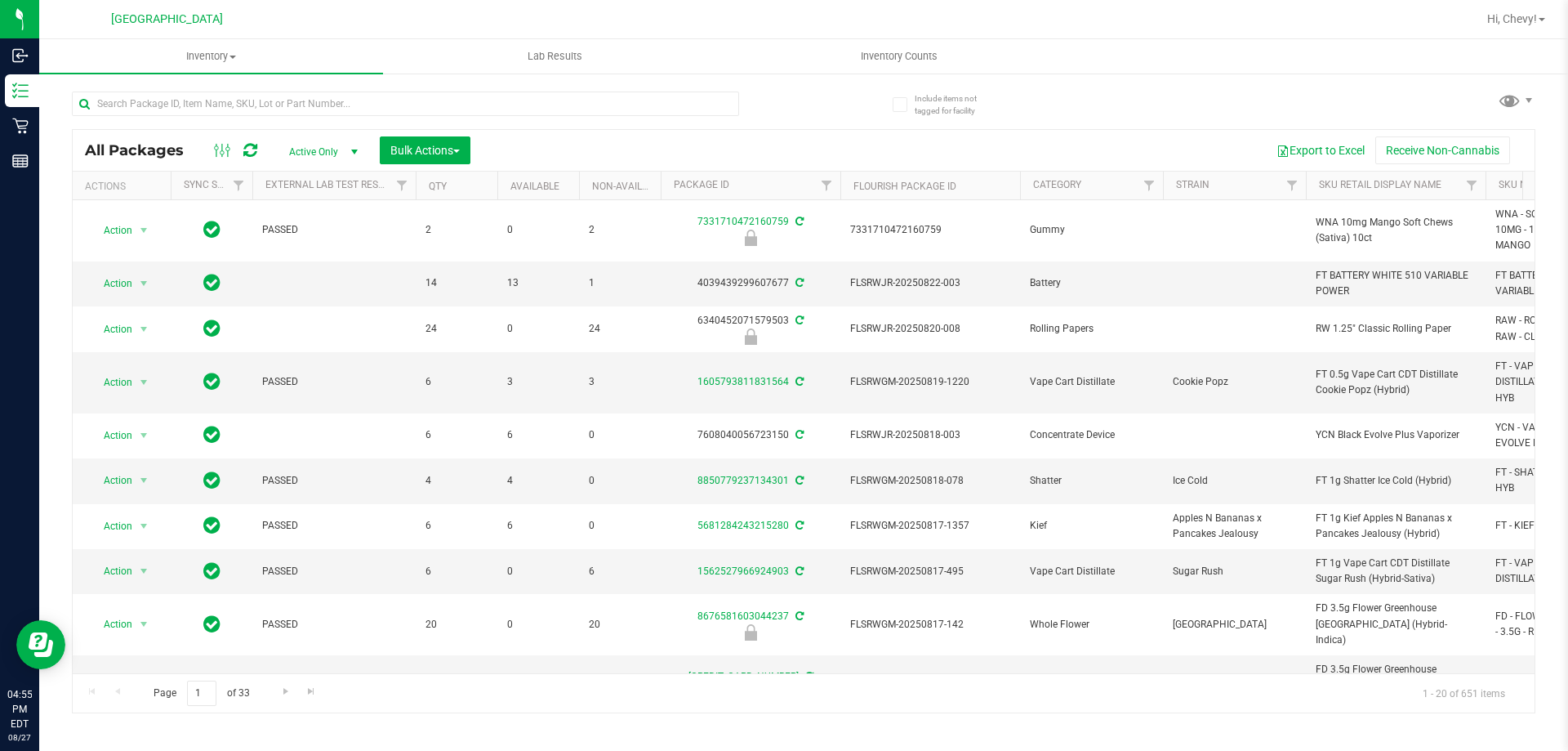
click at [208, 98] on input "text" at bounding box center [405, 104] width 667 height 25
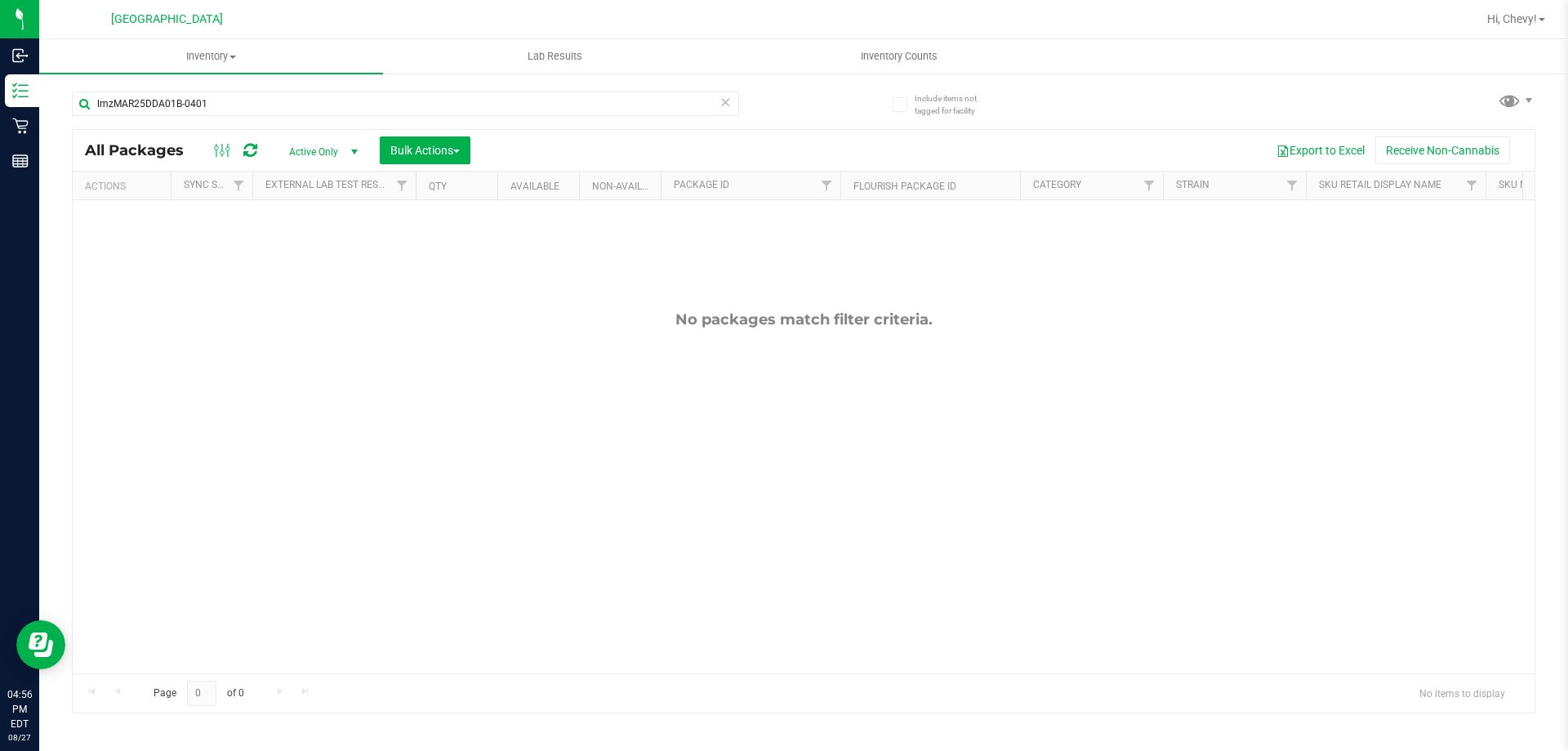
type input "lmzMAR25DDA01B-0401"
